Goal: Task Accomplishment & Management: Complete application form

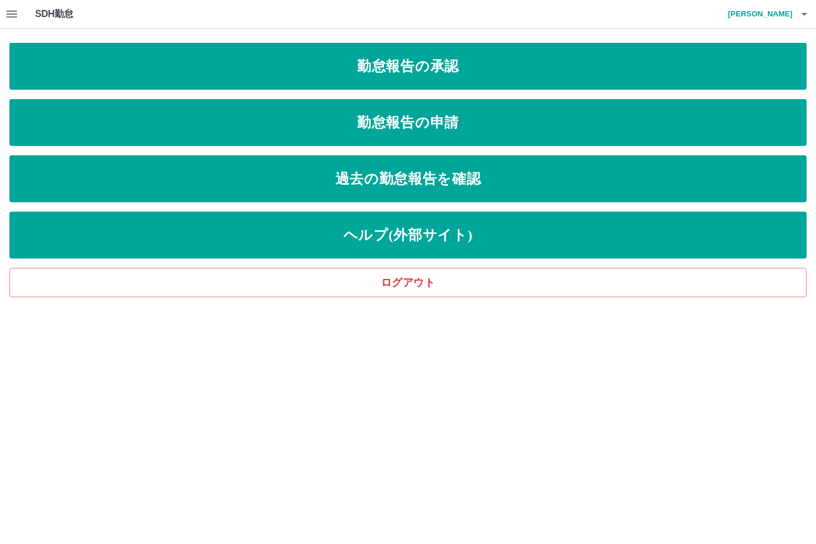
click at [15, 16] on icon "button" at bounding box center [12, 14] width 14 height 14
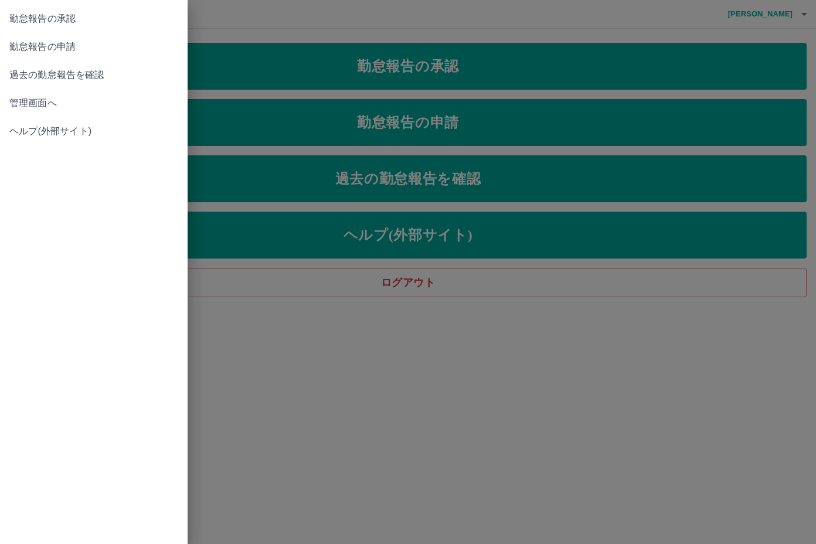
click at [441, 118] on div at bounding box center [408, 272] width 816 height 544
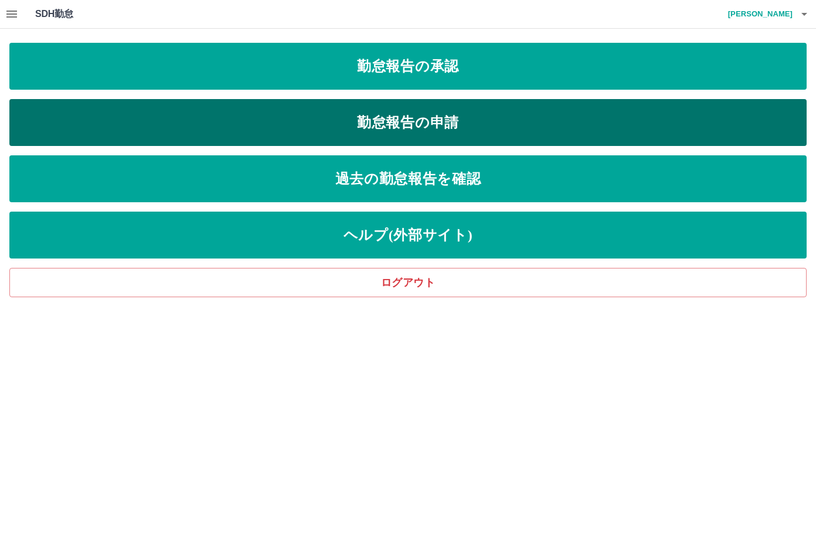
click at [430, 125] on link "勤怠報告の申請" at bounding box center [407, 122] width 797 height 47
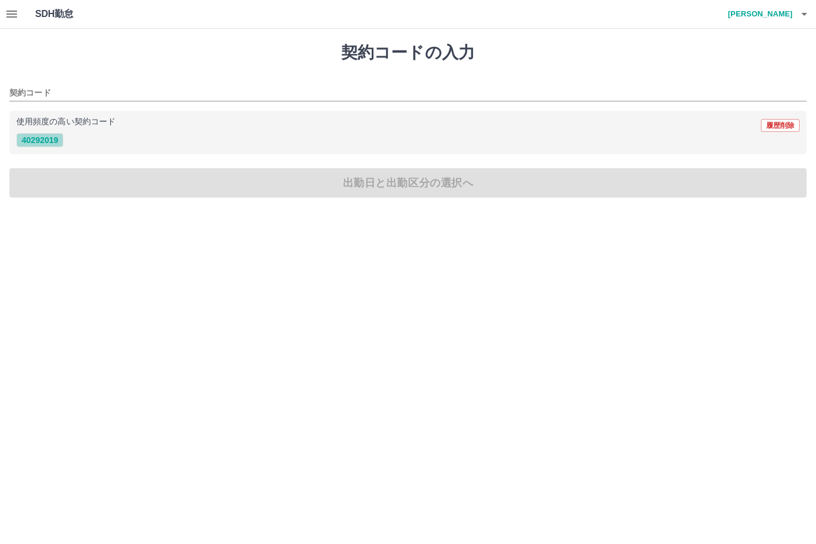
click at [35, 141] on button "40292019" at bounding box center [39, 140] width 47 height 14
type input "********"
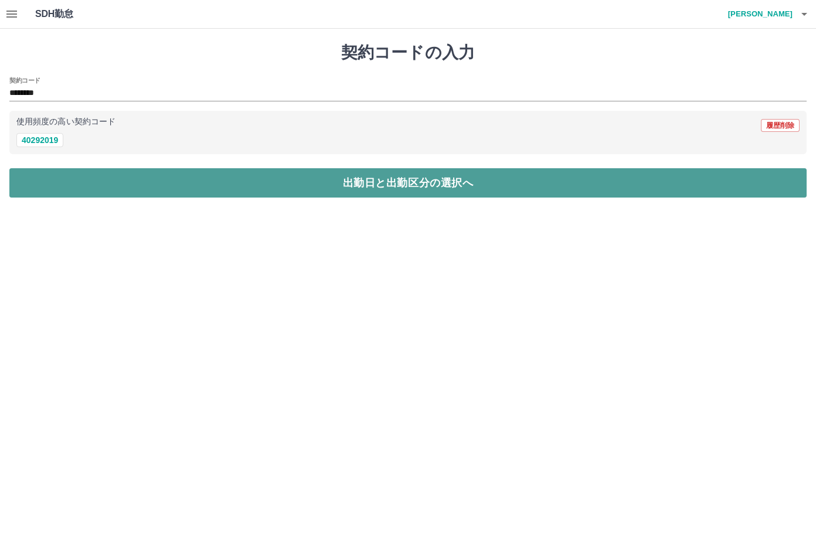
click at [344, 188] on button "出勤日と出勤区分の選択へ" at bounding box center [407, 182] width 797 height 29
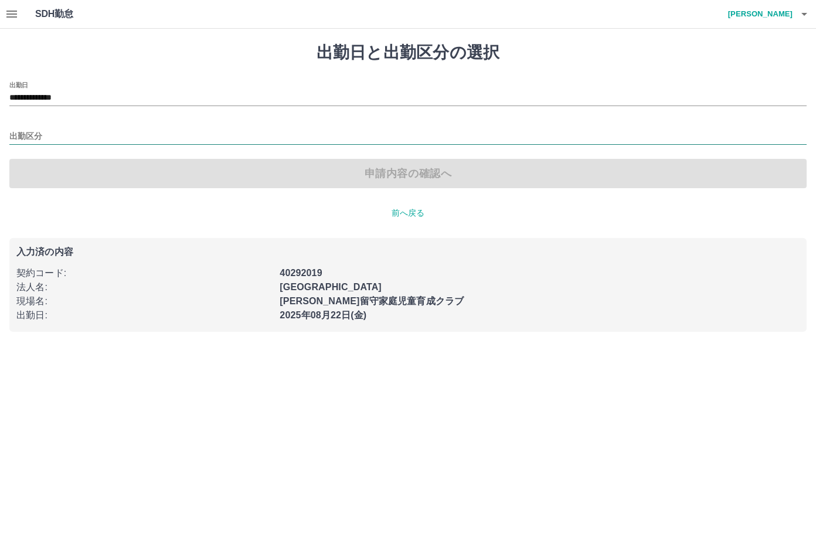
click at [28, 135] on input "出勤区分" at bounding box center [407, 137] width 797 height 15
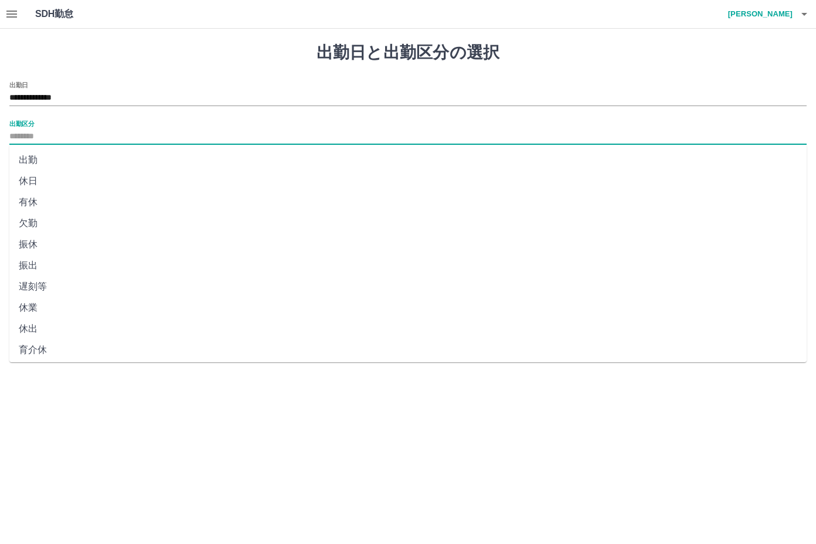
click at [32, 157] on li "出勤" at bounding box center [407, 159] width 797 height 21
type input "**"
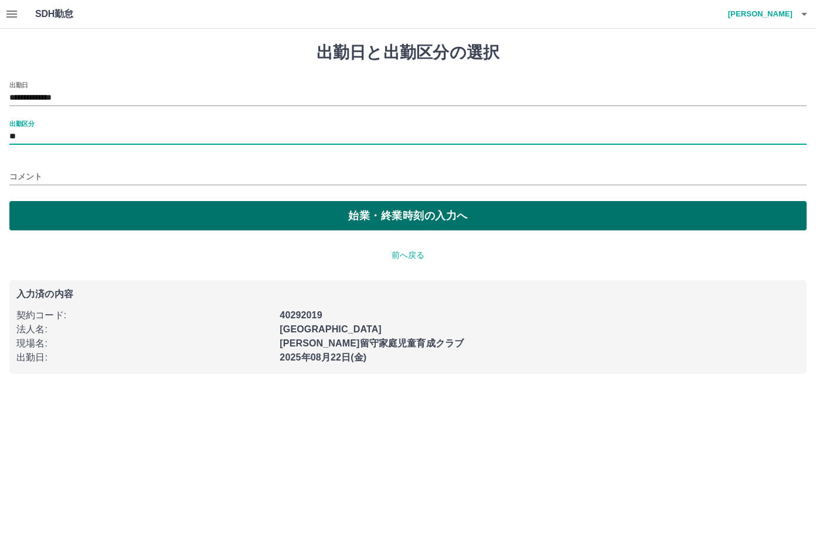
click at [361, 219] on button "始業・終業時刻の入力へ" at bounding box center [407, 215] width 797 height 29
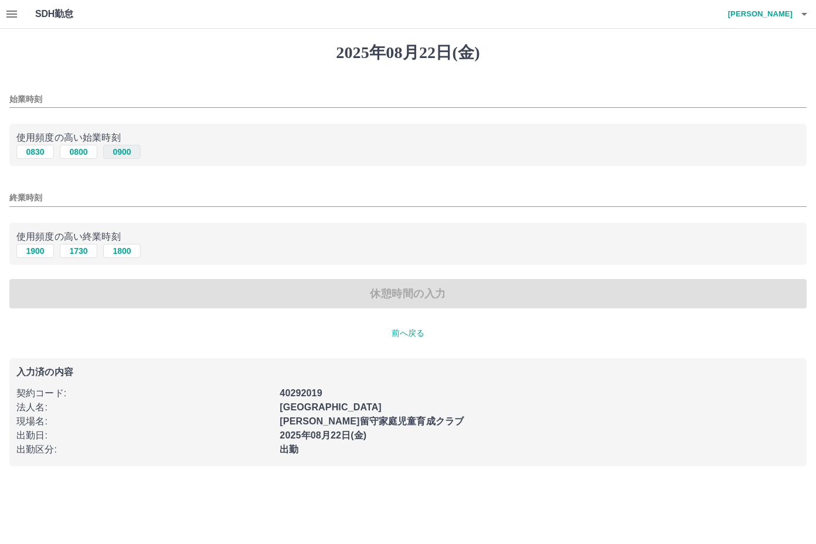
click at [117, 151] on button "0900" at bounding box center [122, 152] width 38 height 14
type input "****"
click at [30, 251] on button "1900" at bounding box center [35, 251] width 38 height 14
type input "****"
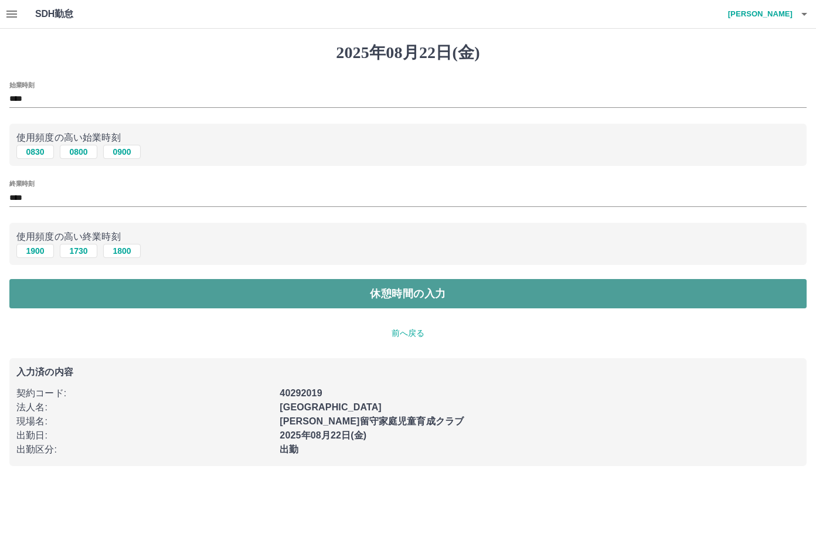
click at [409, 289] on button "休憩時間の入力" at bounding box center [407, 293] width 797 height 29
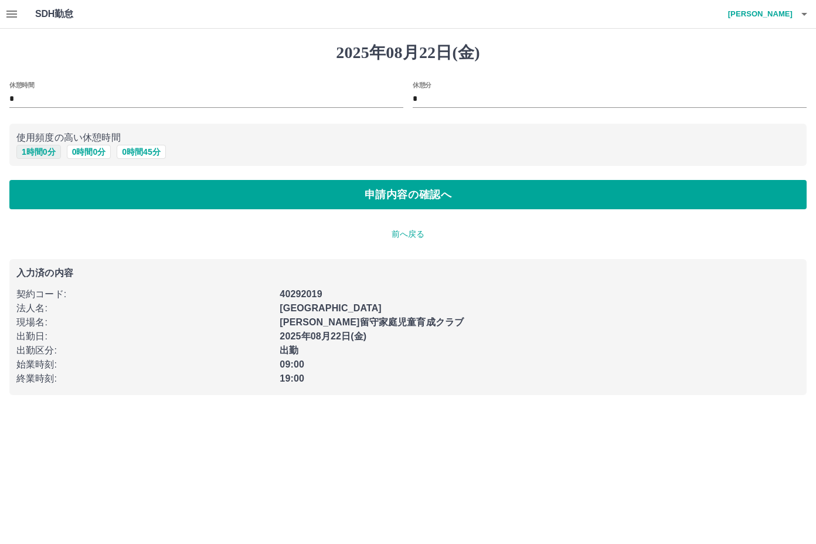
click at [36, 152] on button "1 時間 0 分" at bounding box center [38, 152] width 45 height 14
type input "*"
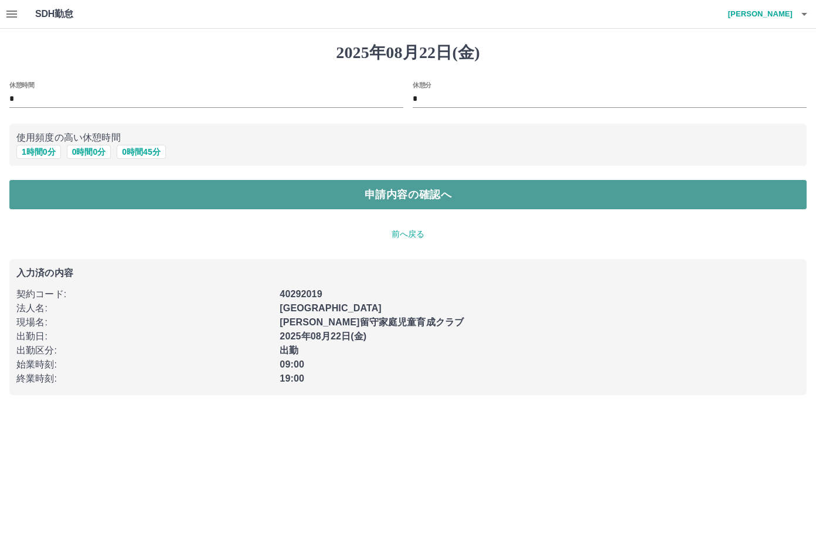
click at [376, 198] on button "申請内容の確認へ" at bounding box center [407, 194] width 797 height 29
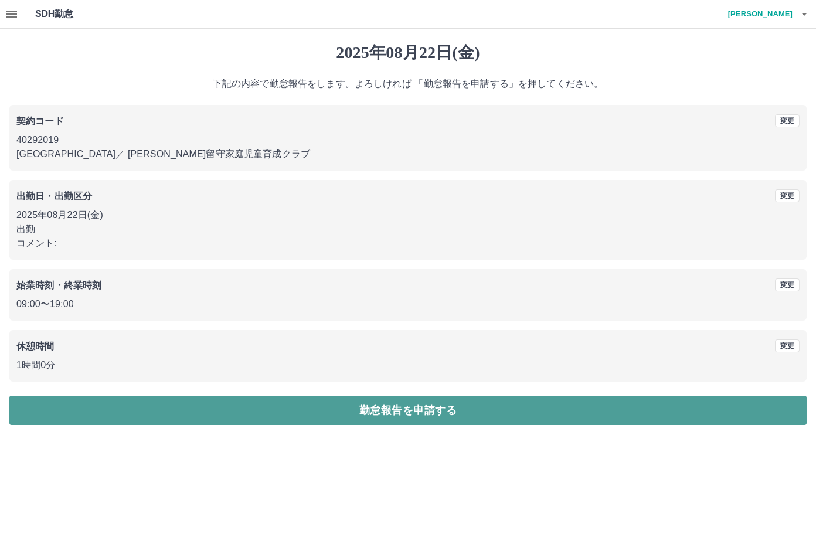
click at [412, 410] on button "勤怠報告を申請する" at bounding box center [407, 410] width 797 height 29
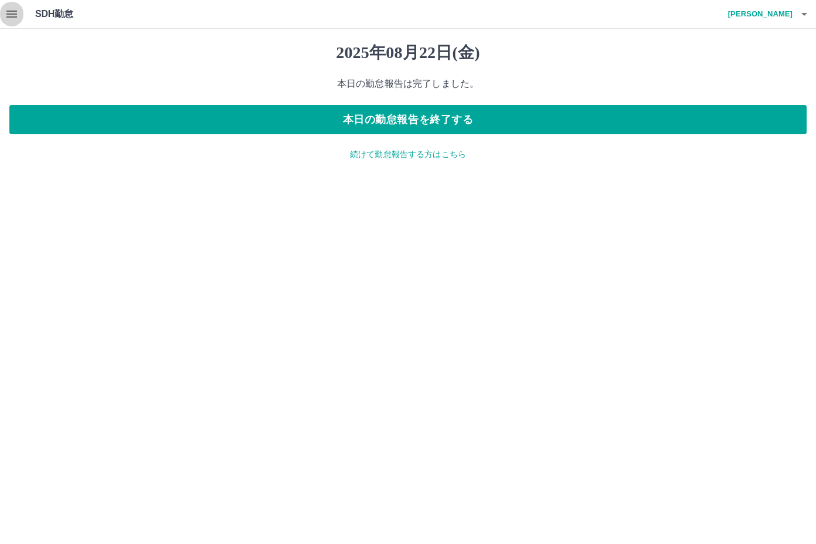
click at [9, 16] on icon "button" at bounding box center [11, 14] width 11 height 7
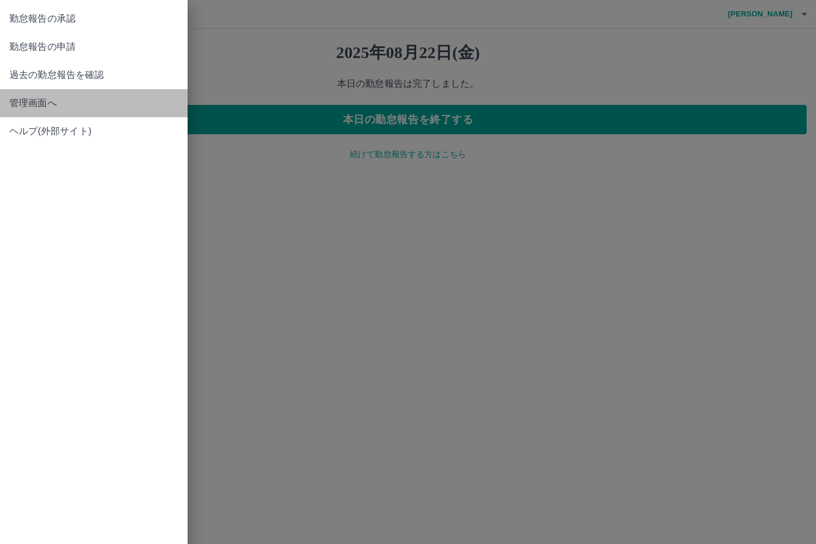
click at [36, 98] on span "管理画面へ" at bounding box center [93, 103] width 169 height 14
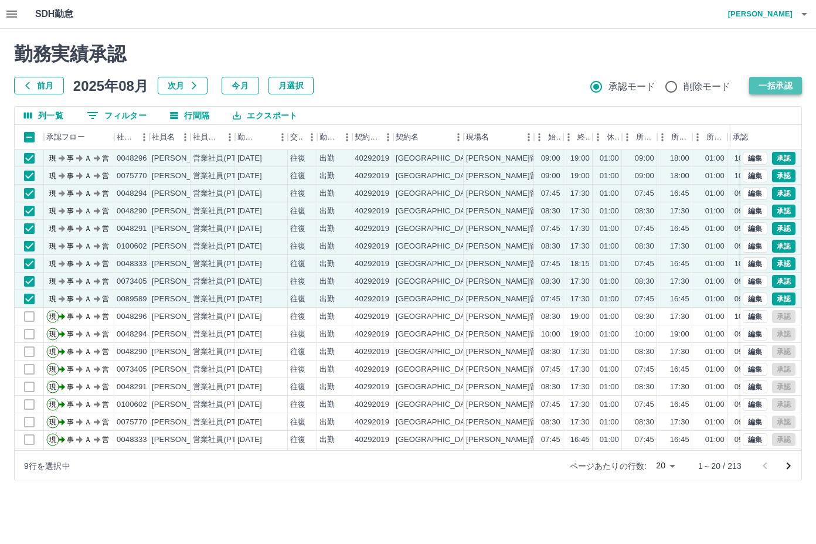
click at [796, 85] on button "一括承認" at bounding box center [775, 86] width 53 height 18
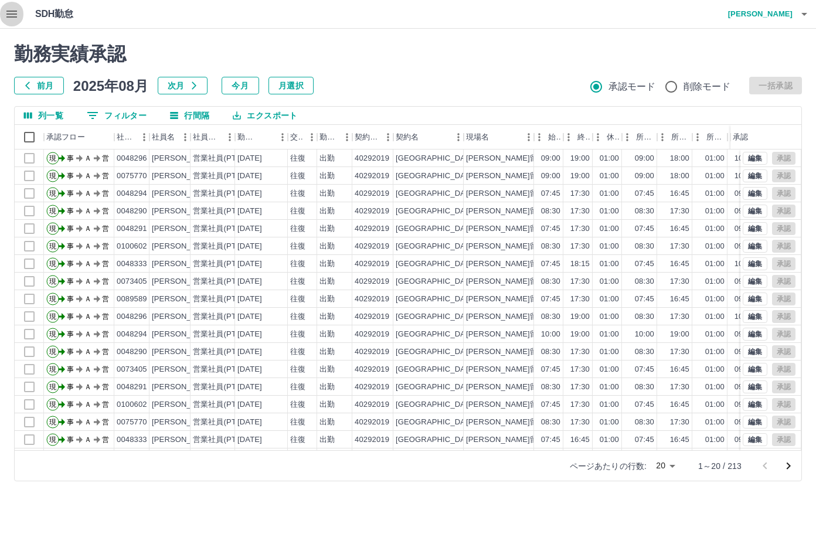
click at [12, 11] on icon "button" at bounding box center [11, 14] width 11 height 7
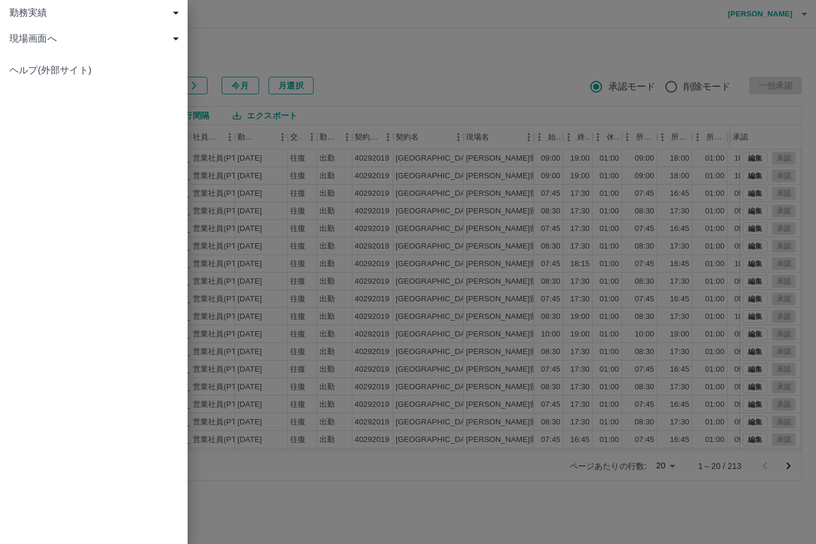
click at [25, 32] on span "現場画面へ" at bounding box center [96, 39] width 174 height 14
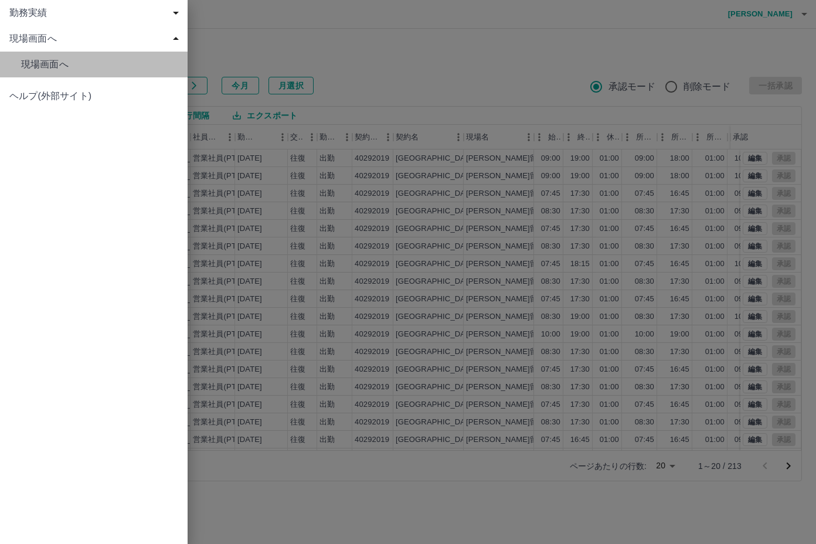
click at [50, 56] on link "現場画面へ" at bounding box center [94, 65] width 188 height 26
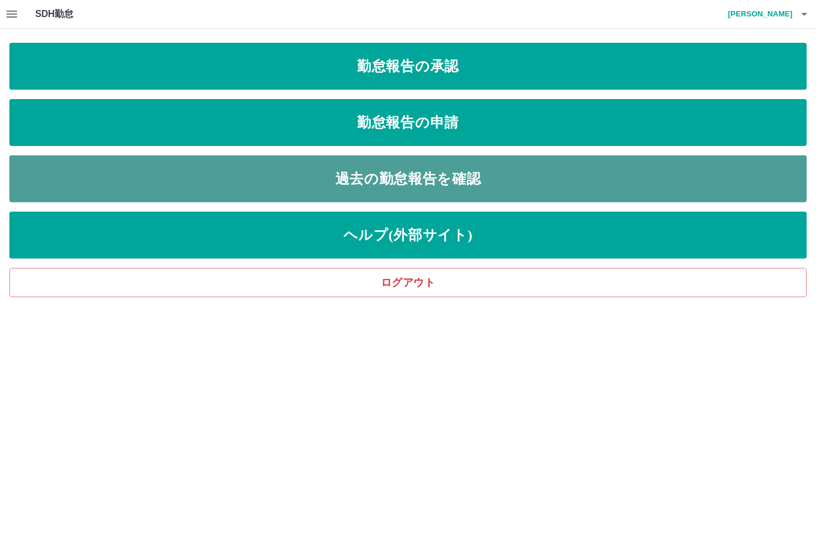
click at [460, 175] on link "過去の勤怠報告を確認" at bounding box center [407, 178] width 797 height 47
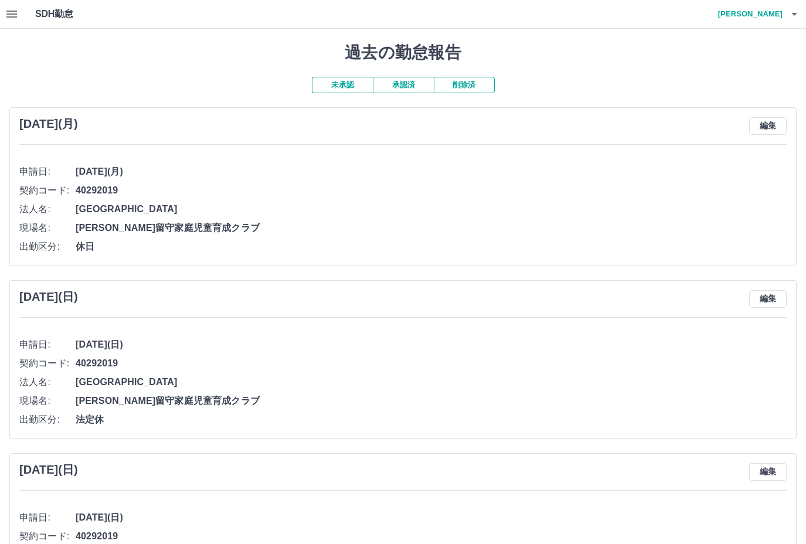
click at [405, 87] on button "承認済" at bounding box center [403, 85] width 61 height 16
